Goal: Use online tool/utility: Utilize a website feature to perform a specific function

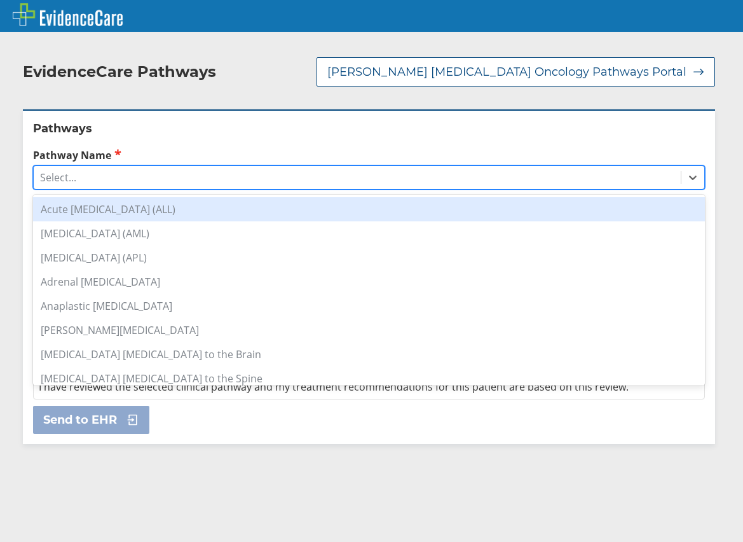
click at [202, 167] on div "Select..." at bounding box center [357, 178] width 647 height 22
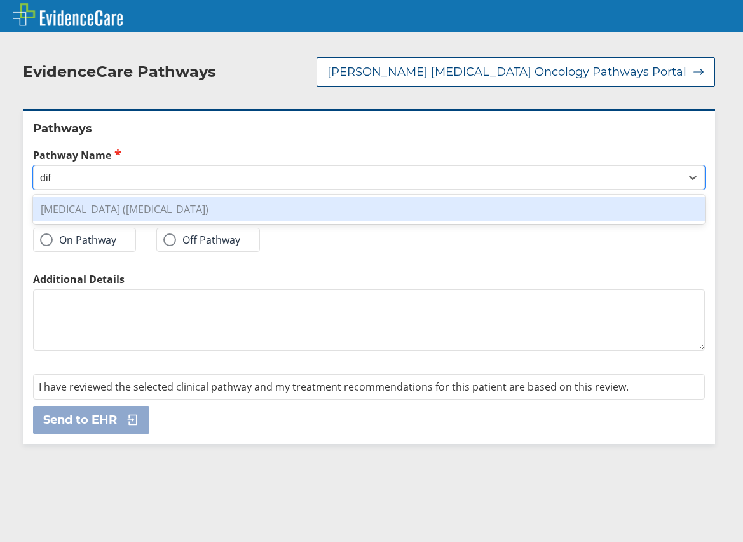
click at [211, 197] on div "[MEDICAL_DATA] ([MEDICAL_DATA])" at bounding box center [369, 209] width 672 height 24
type input "dif"
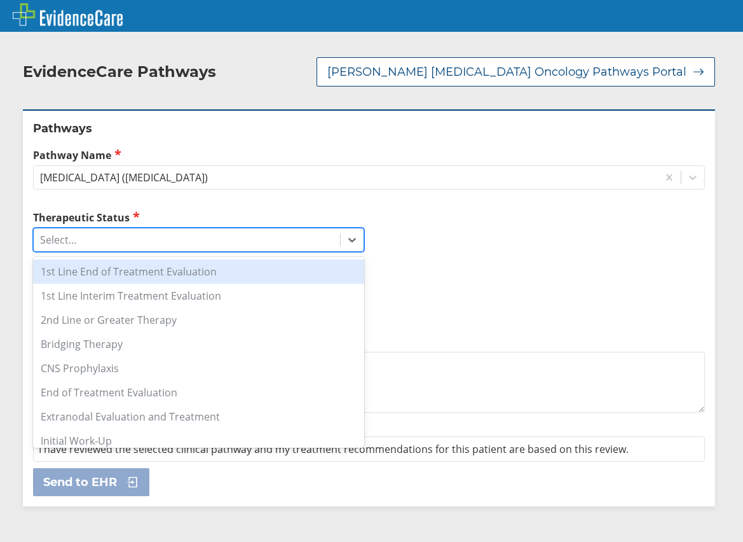
click at [180, 229] on div "Select..." at bounding box center [187, 240] width 307 height 22
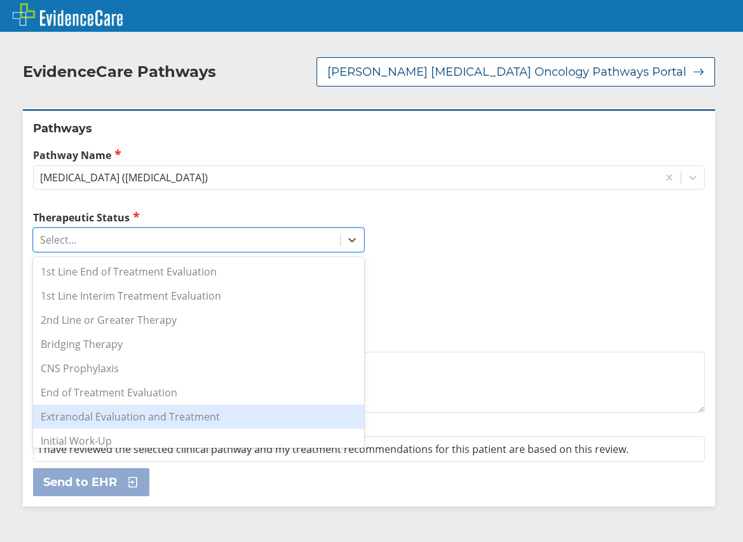
click at [225, 404] on div "Extranodal Evaluation and Treatment" at bounding box center [198, 416] width 331 height 24
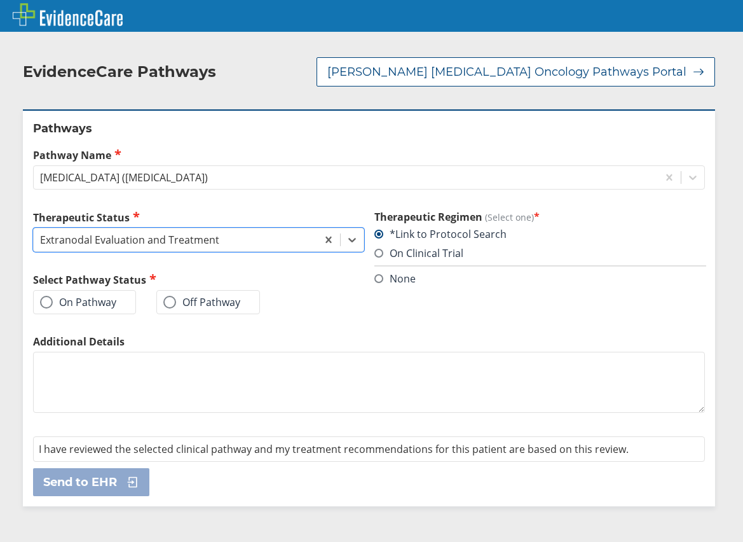
click at [118, 298] on div "On Pathway" at bounding box center [84, 302] width 103 height 24
click at [114, 296] on div "On Pathway" at bounding box center [84, 302] width 103 height 24
click at [48, 296] on span at bounding box center [46, 302] width 13 height 13
click at [0, 0] on input "On Pathway" at bounding box center [0, 0] width 0 height 0
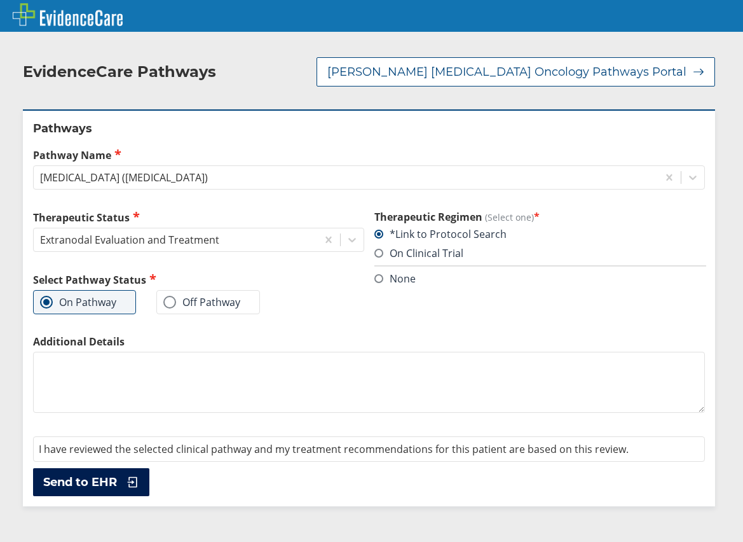
click at [109, 474] on span "Send to EHR" at bounding box center [80, 481] width 74 height 15
